Goal: Task Accomplishment & Management: Use online tool/utility

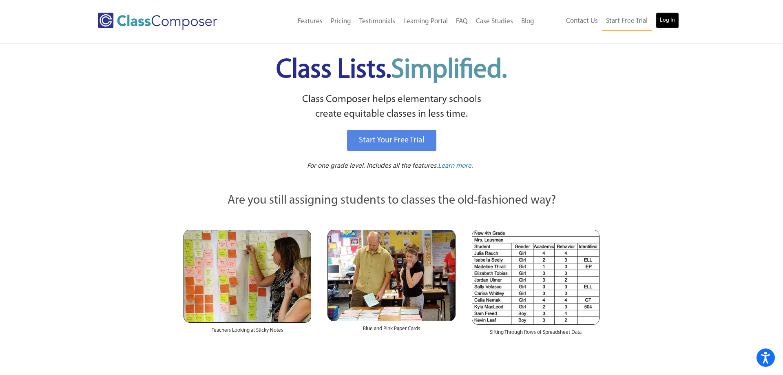
click at [672, 18] on link "Log In" at bounding box center [667, 20] width 23 height 16
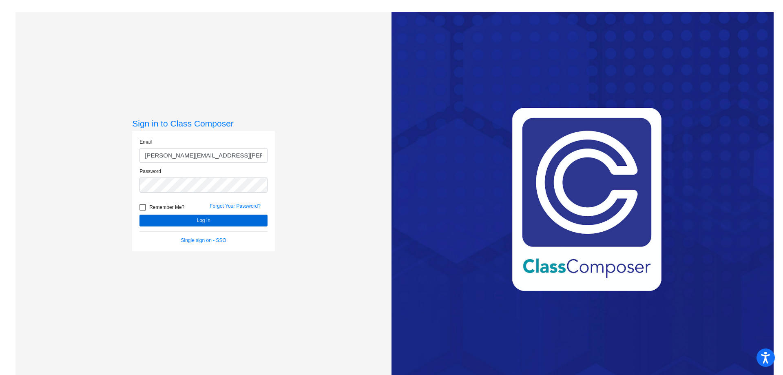
type input "[PERSON_NAME][EMAIL_ADDRESS][PERSON_NAME][DOMAIN_NAME]"
click at [202, 224] on button "Log In" at bounding box center [204, 221] width 128 height 12
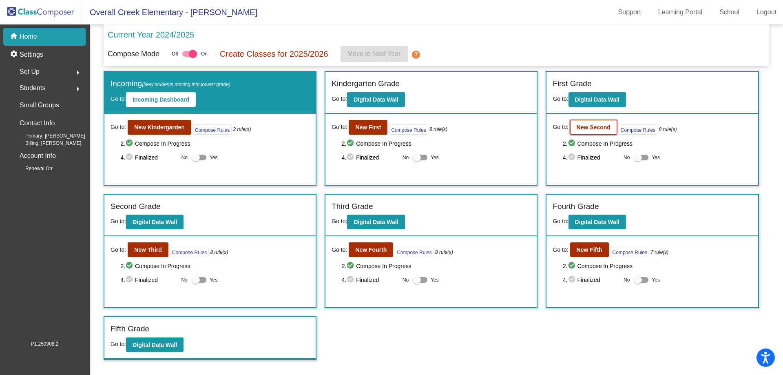
click at [582, 125] on b "New Second" at bounding box center [594, 127] width 34 height 7
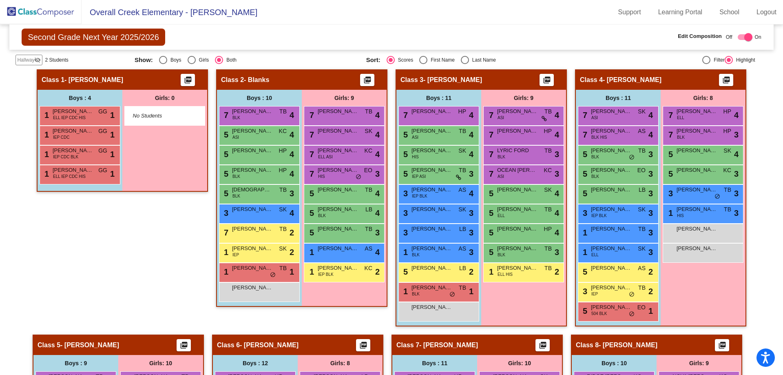
scroll to position [229, 0]
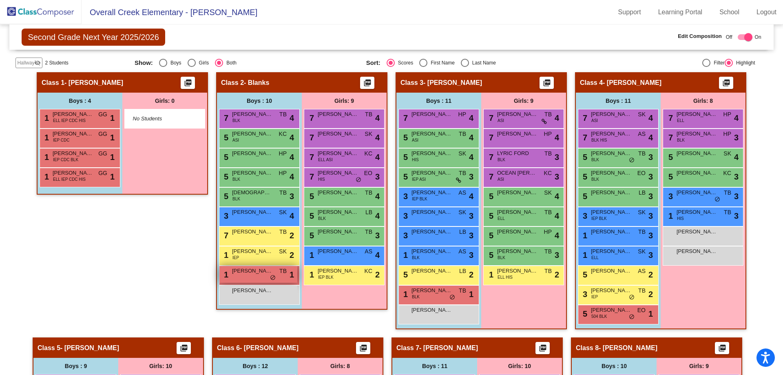
click at [270, 275] on div "1 [PERSON_NAME] TB lock do_not_disturb_alt 1" at bounding box center [259, 274] width 78 height 17
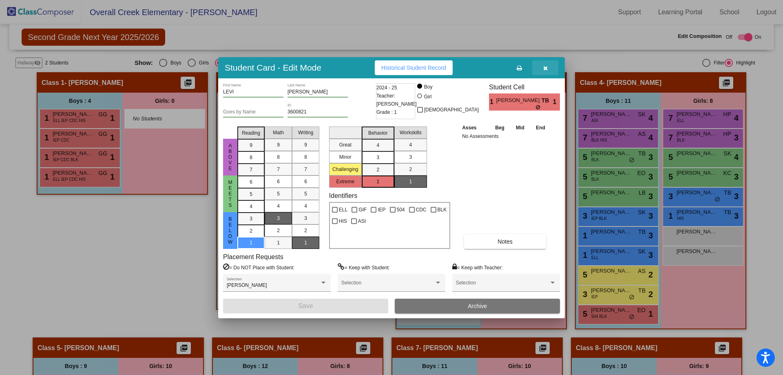
click at [546, 70] on icon "button" at bounding box center [546, 68] width 4 height 6
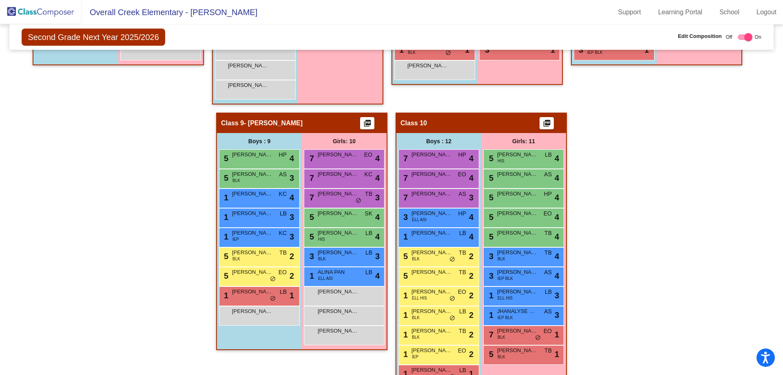
scroll to position [761, 0]
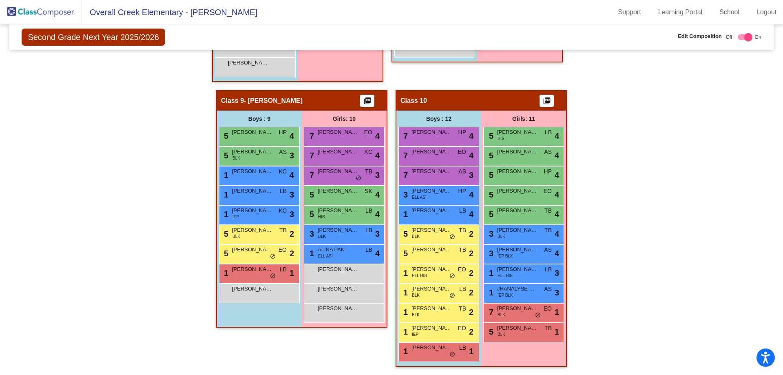
click at [340, 303] on div "[PERSON_NAME] lock do_not_disturb_alt" at bounding box center [344, 294] width 81 height 20
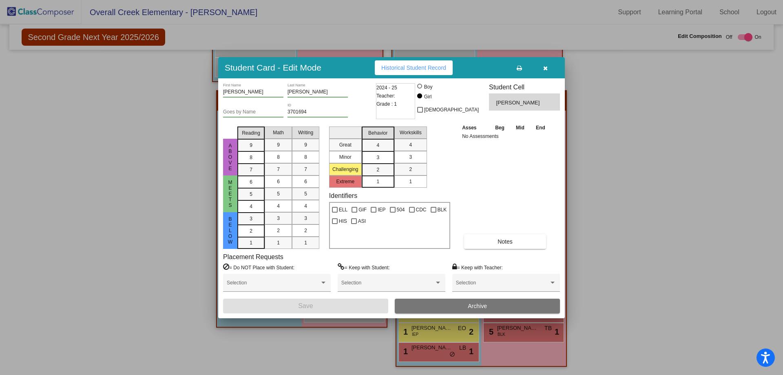
click at [543, 65] on button "button" at bounding box center [546, 67] width 26 height 15
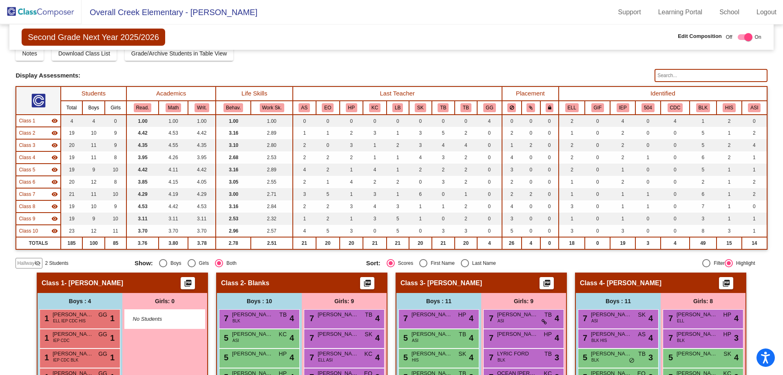
scroll to position [0, 0]
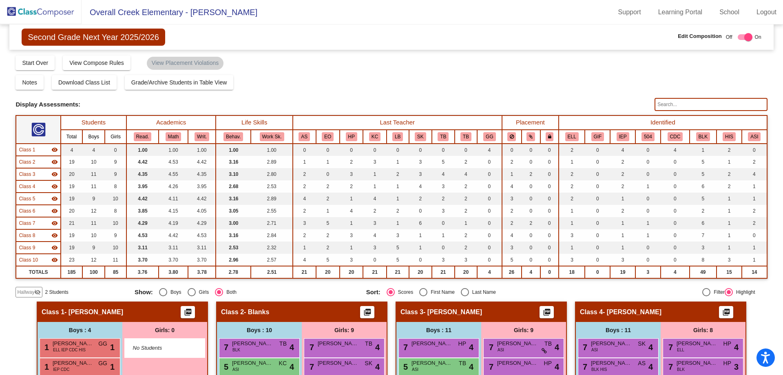
click at [51, 10] on img at bounding box center [41, 12] width 82 height 24
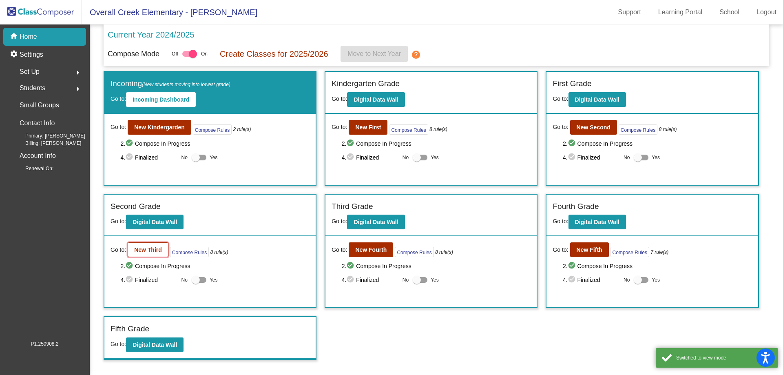
click at [134, 249] on button "New Third" at bounding box center [148, 249] width 41 height 15
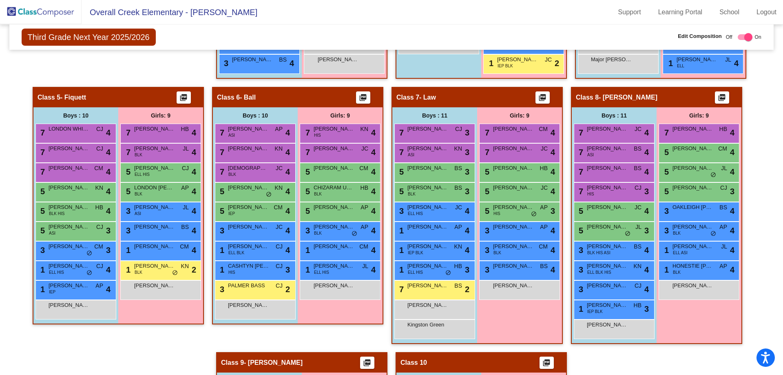
scroll to position [464, 0]
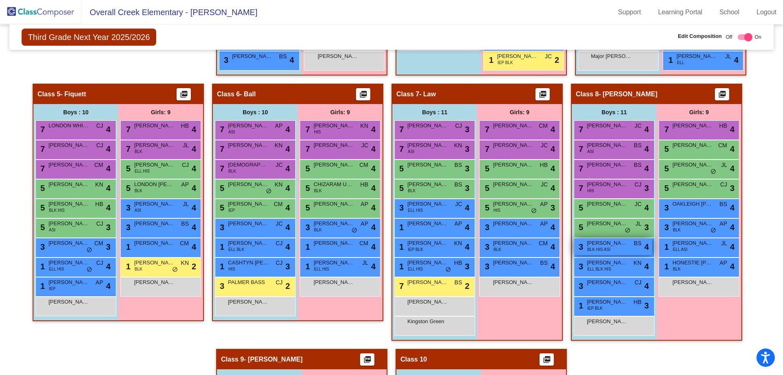
click at [613, 245] on span "[PERSON_NAME]" at bounding box center [607, 243] width 41 height 8
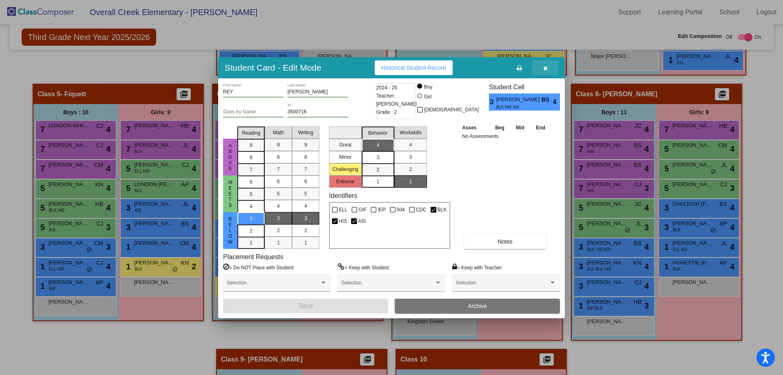
click at [546, 66] on icon "button" at bounding box center [546, 68] width 4 height 6
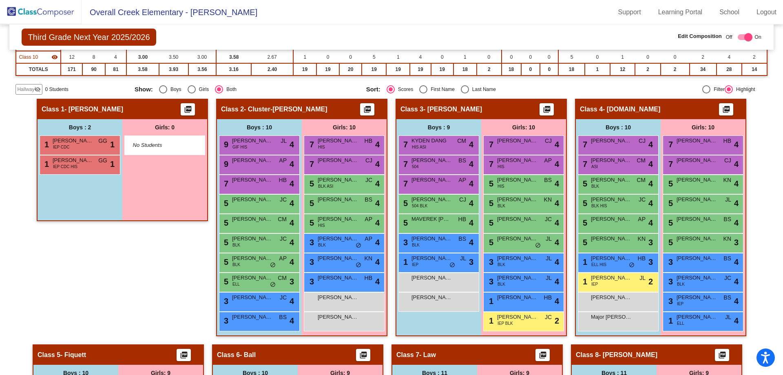
scroll to position [202, 0]
